Goal: Entertainment & Leisure: Consume media (video, audio)

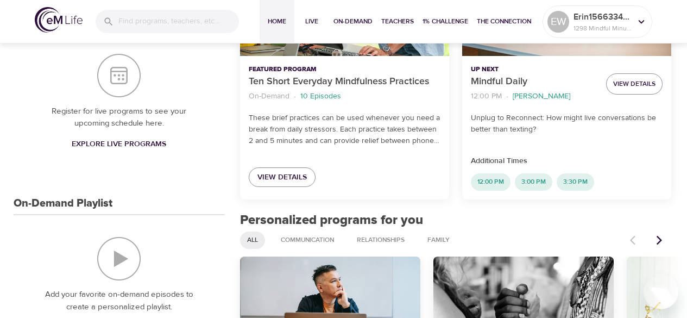
scroll to position [326, 0]
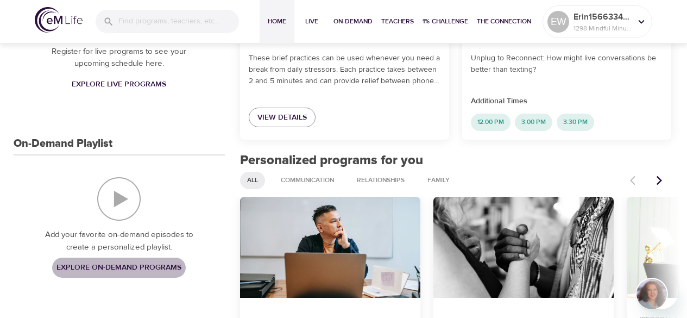
click at [123, 267] on span "Explore On-Demand Programs" at bounding box center [118, 268] width 125 height 14
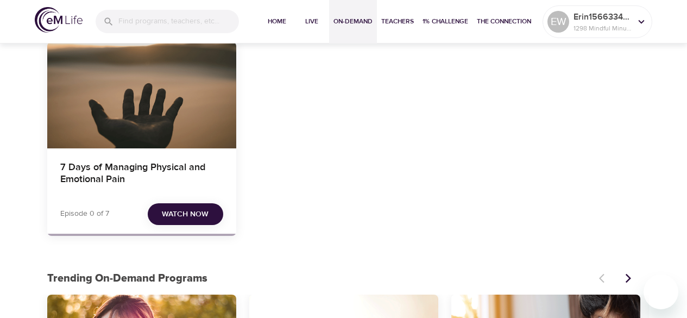
scroll to position [109, 0]
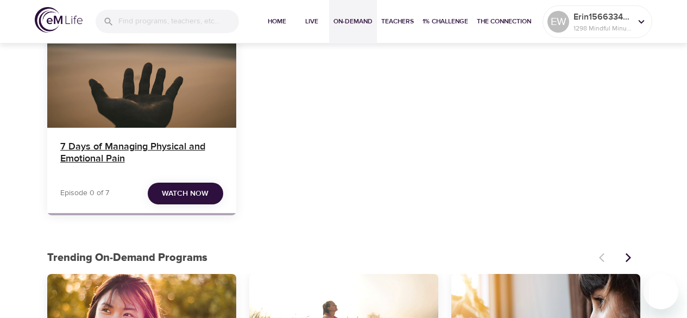
click at [166, 142] on h4 "7 Days of Managing Physical and Emotional Pain" at bounding box center [141, 154] width 163 height 26
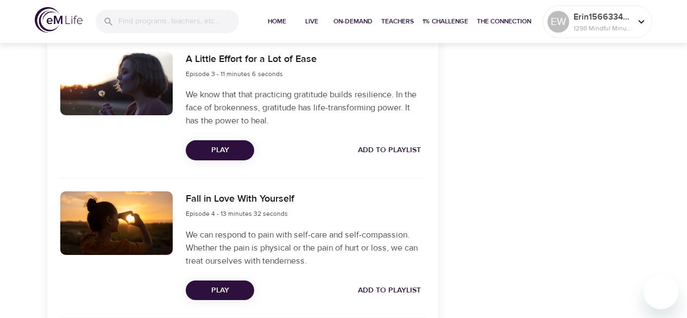
scroll to position [651, 0]
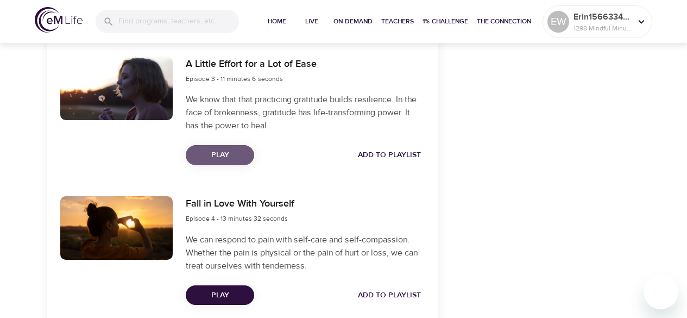
click at [231, 148] on button "Play" at bounding box center [220, 155] width 68 height 20
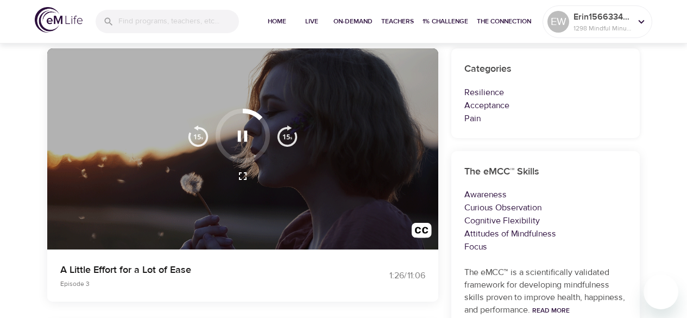
scroll to position [91, 0]
